Goal: Task Accomplishment & Management: Complete application form

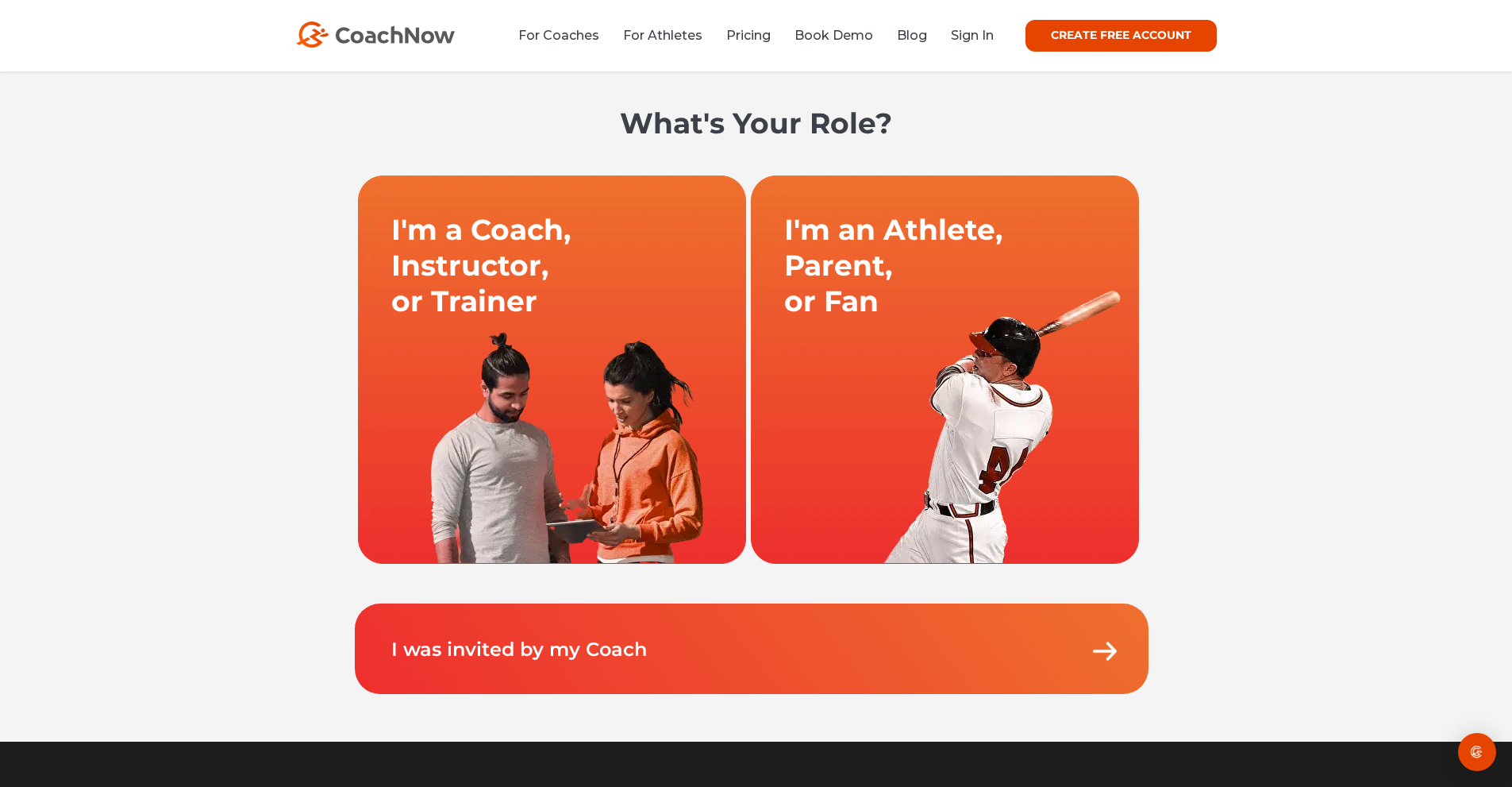
scroll to position [79, 0]
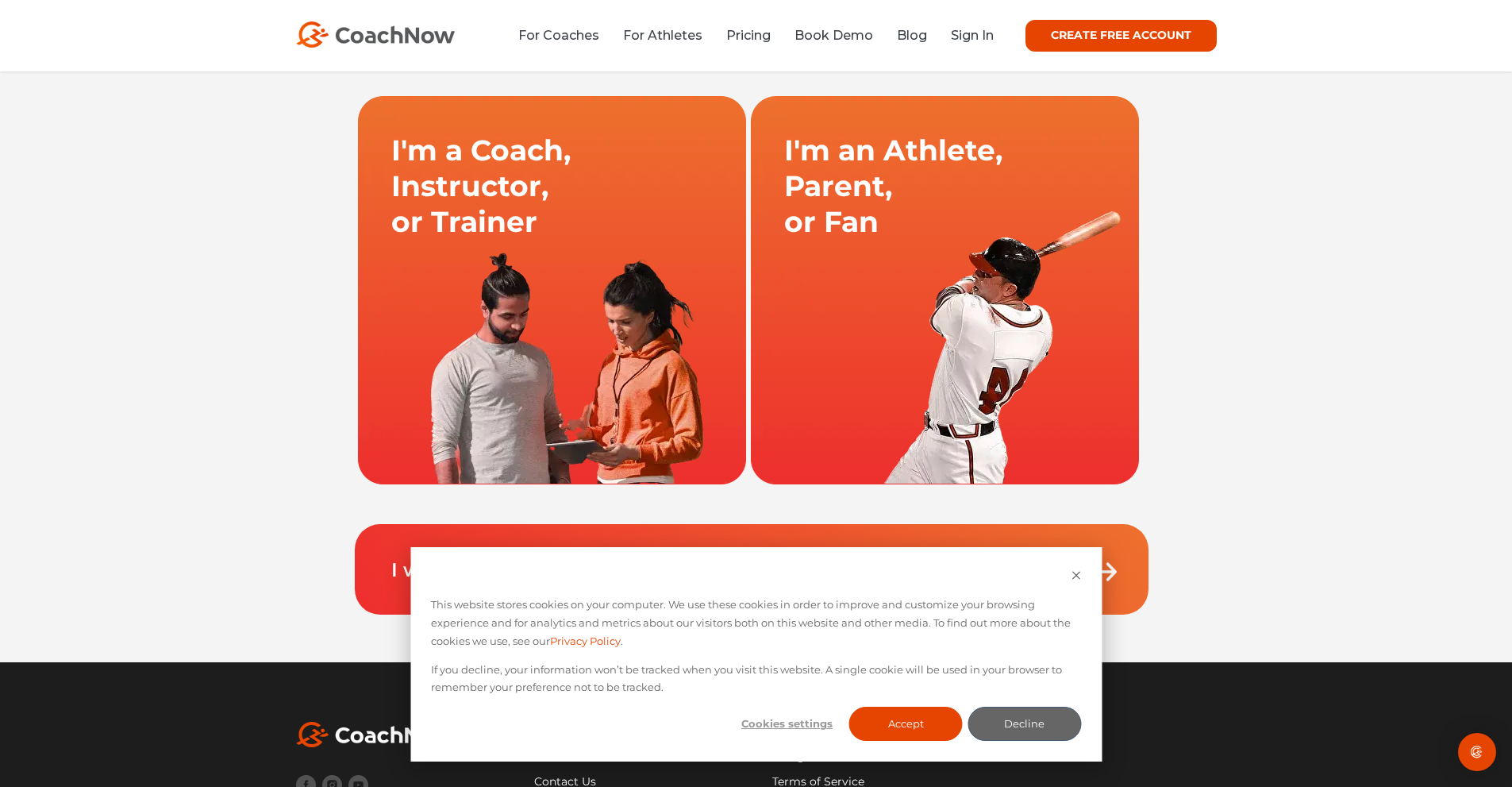
click at [938, 229] on link at bounding box center [944, 289] width 393 height 389
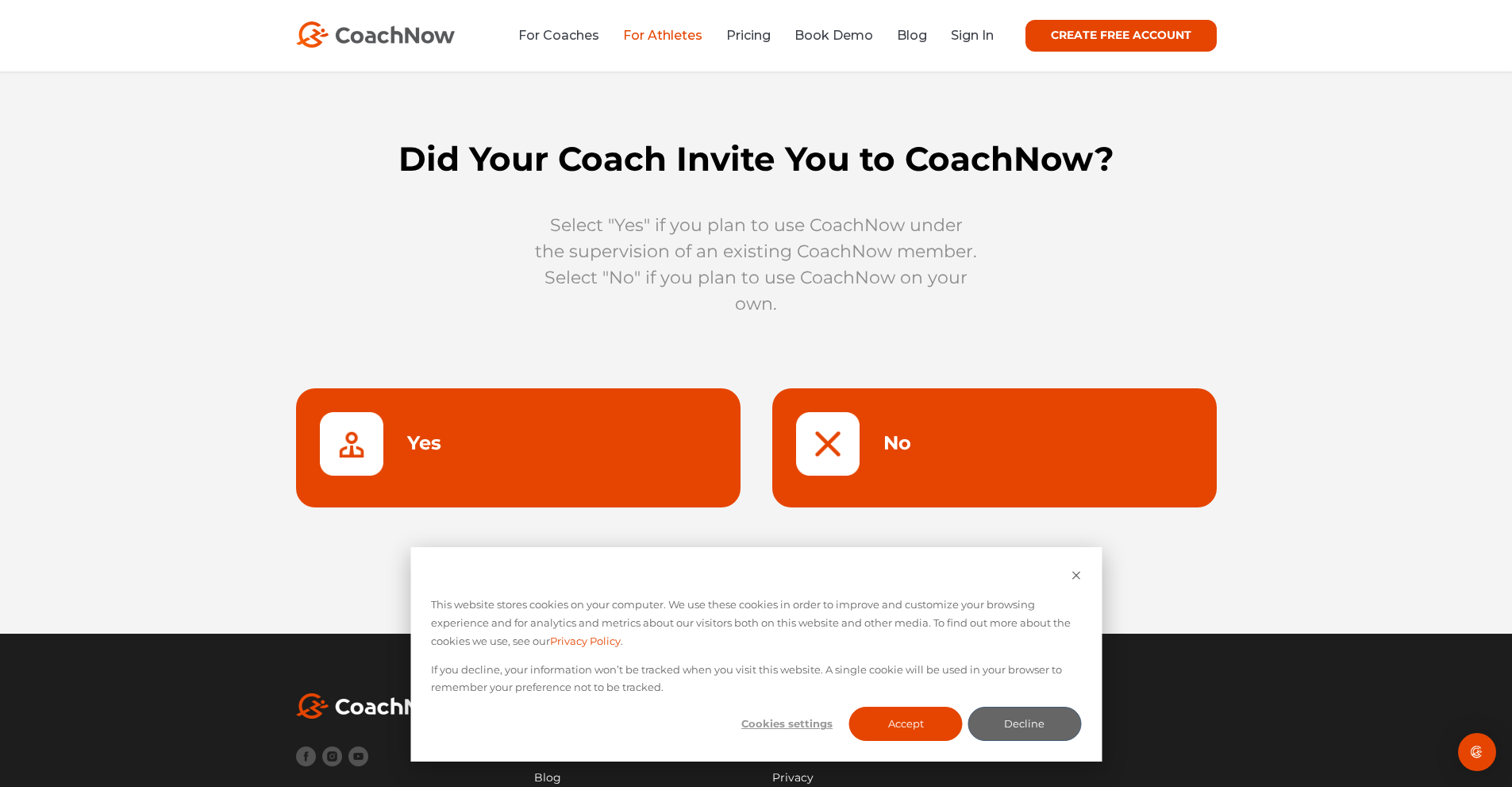
click at [953, 429] on link at bounding box center [994, 447] width 444 height 119
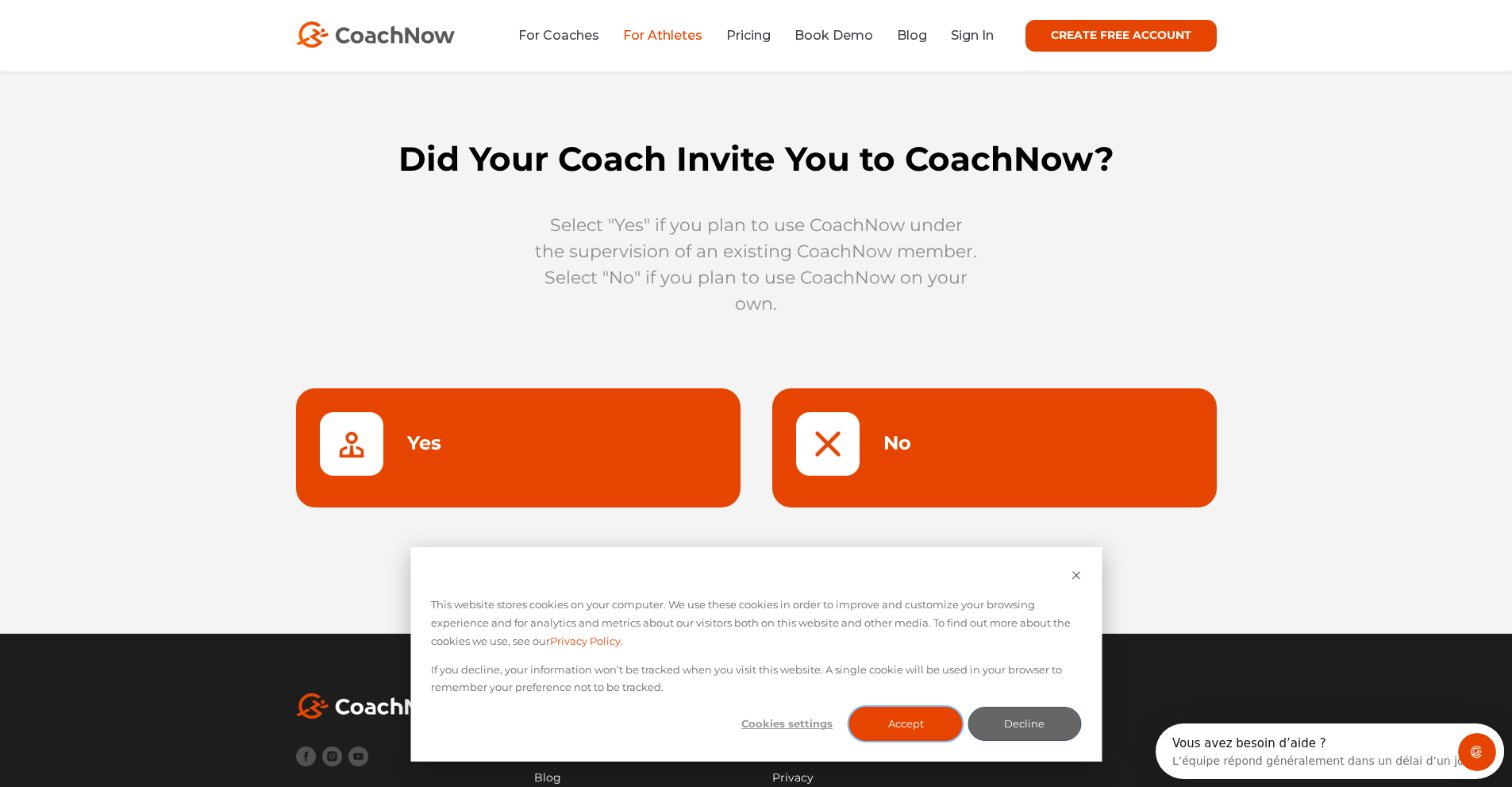
click at [892, 719] on button "Accept" at bounding box center [906, 723] width 113 height 34
